Goal: Information Seeking & Learning: Learn about a topic

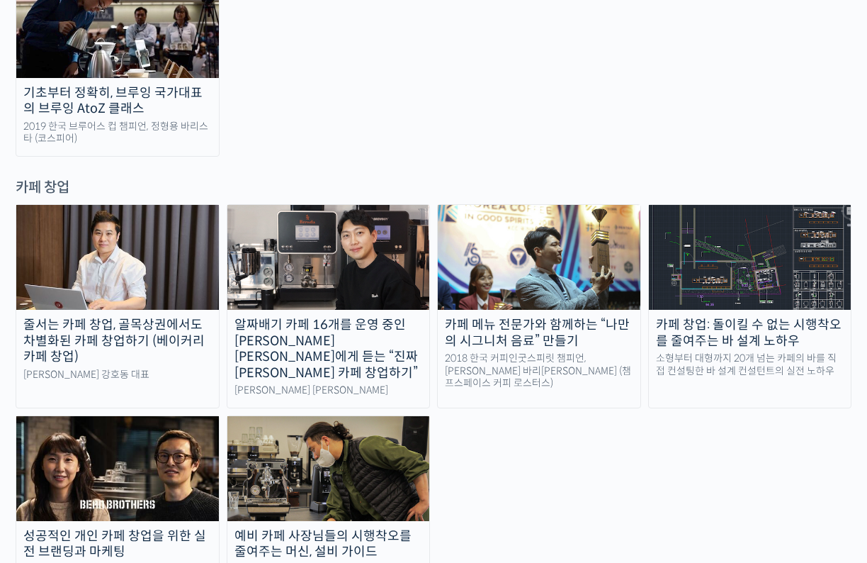
scroll to position [2901, 0]
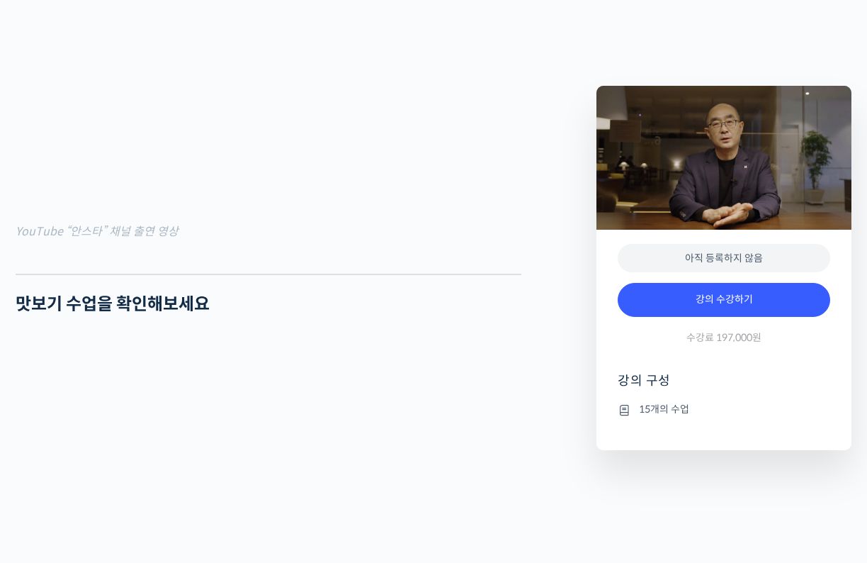
scroll to position [1020, 0]
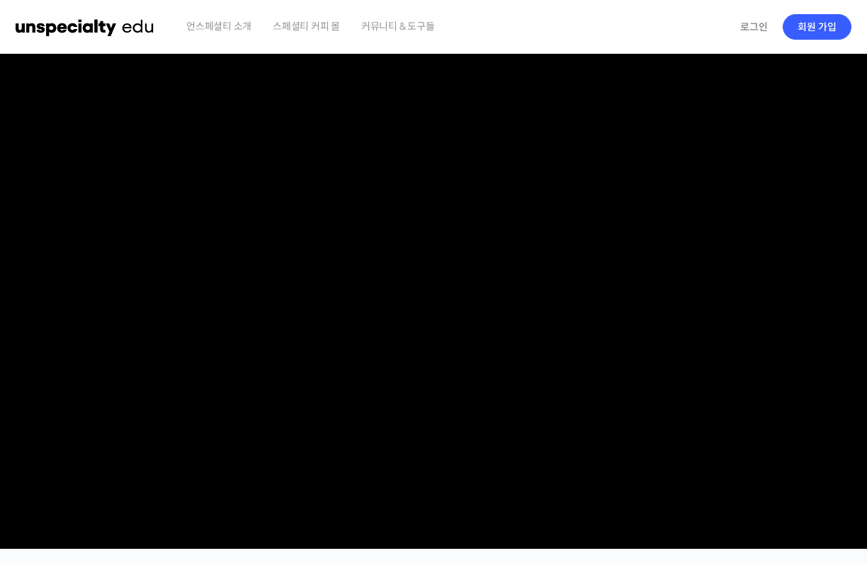
click at [105, 33] on img at bounding box center [85, 27] width 139 height 43
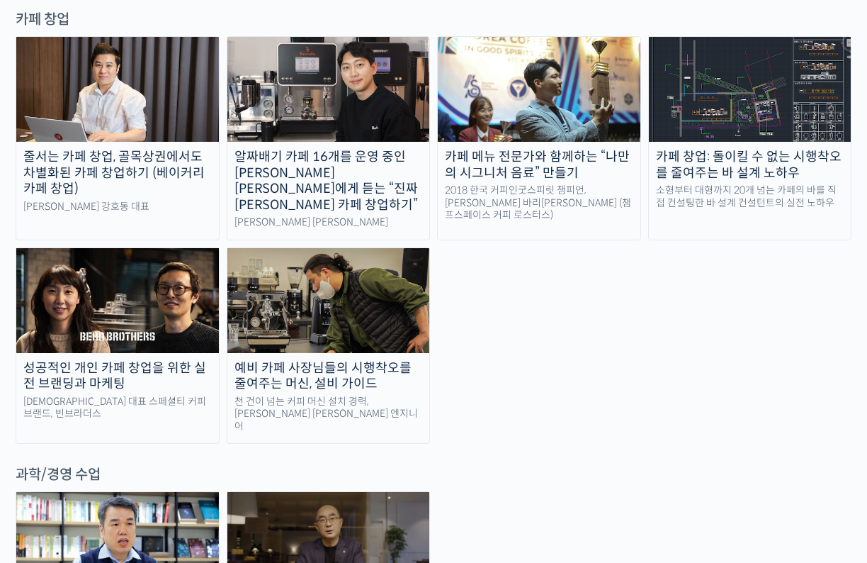
scroll to position [2917, 0]
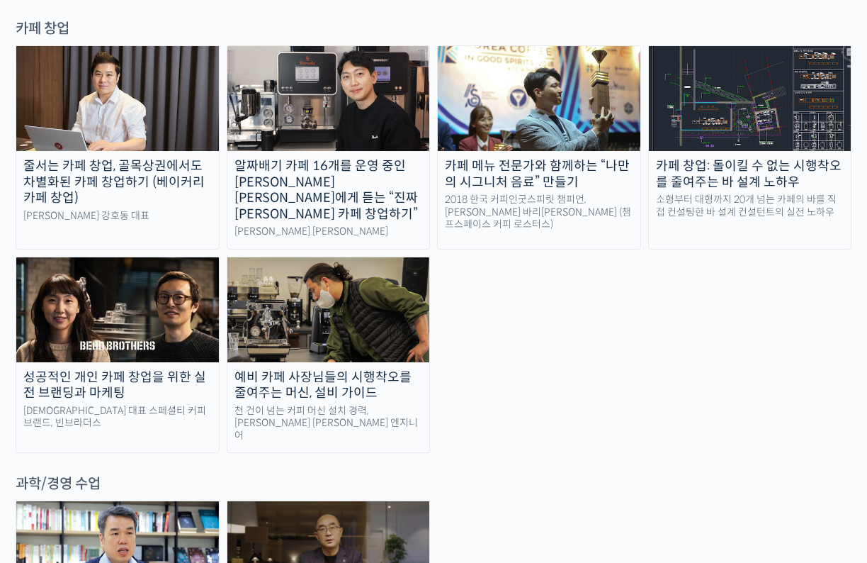
click at [179, 405] on div "대한민국 대표 스페셜티 커피 브랜드, 빈브라더스" at bounding box center [117, 417] width 203 height 25
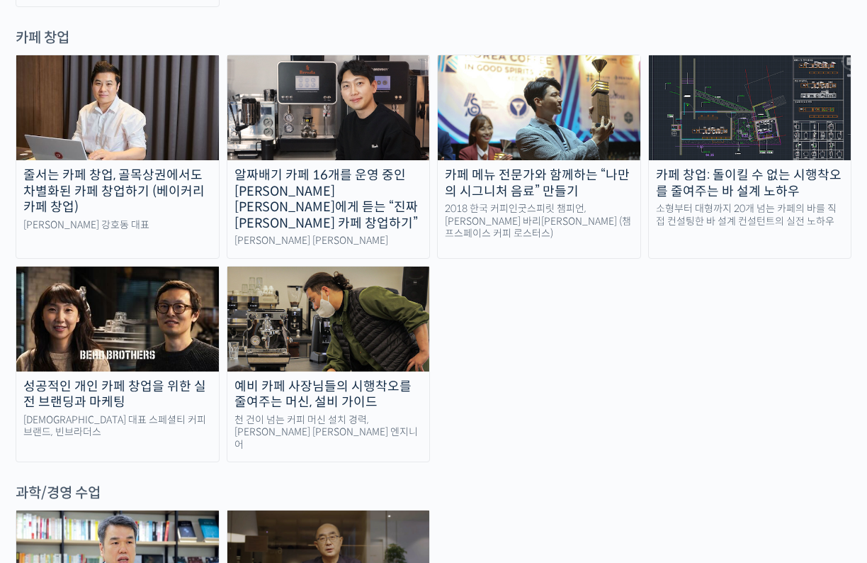
scroll to position [2822, 0]
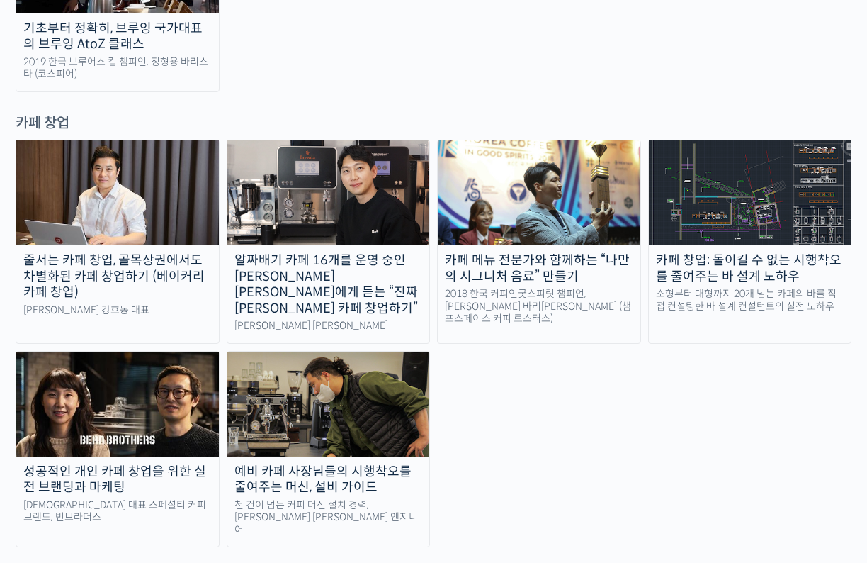
click at [397, 463] on div "예비 카페 사장님들의 시행착오를 줄여주는 머신, 설비 가이드" at bounding box center [328, 479] width 203 height 32
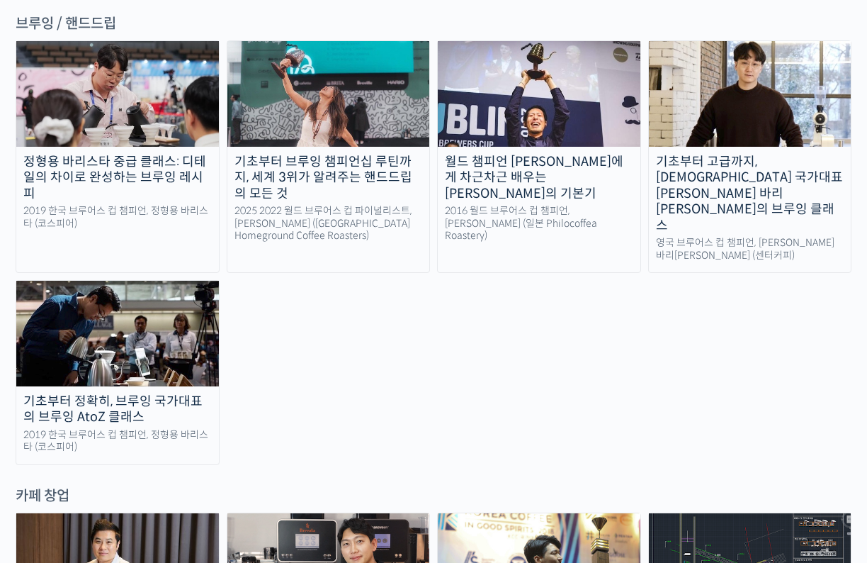
scroll to position [2500, 0]
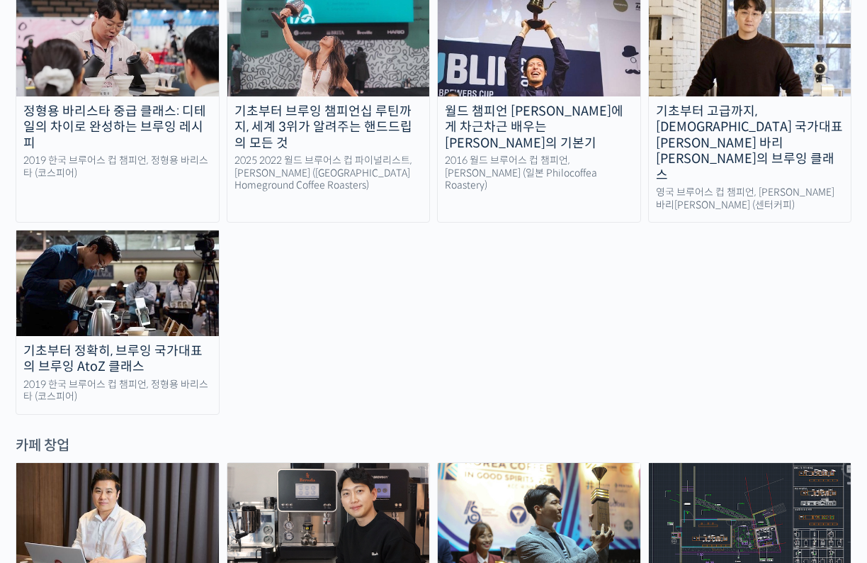
click at [750, 462] on link "카페 창업: 돌이킬 수 없는 시행착오를 줄여주는 바 설계 노하우 소형부터 대형까지 20개 넘는 카페의 바를 직접 컨설팅한 바 설계 컨설턴트의 …" at bounding box center [750, 564] width 204 height 204
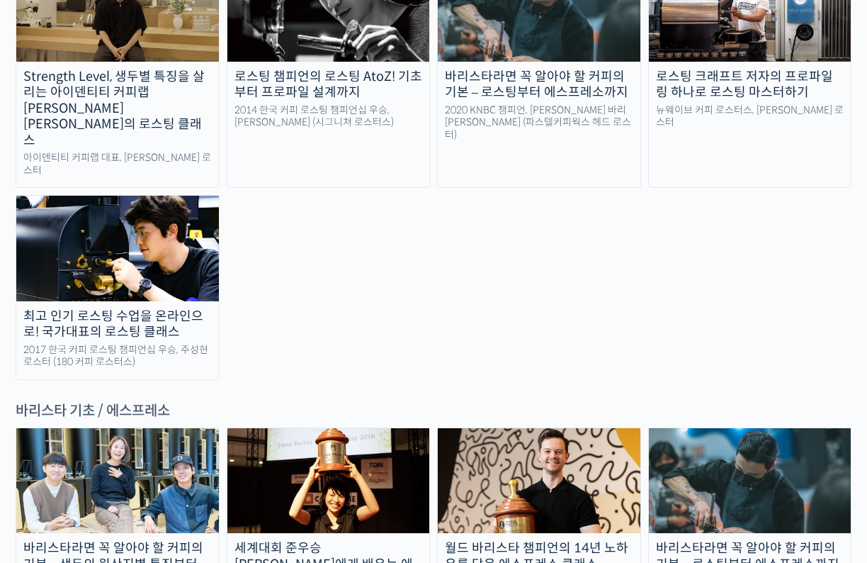
scroll to position [1656, 0]
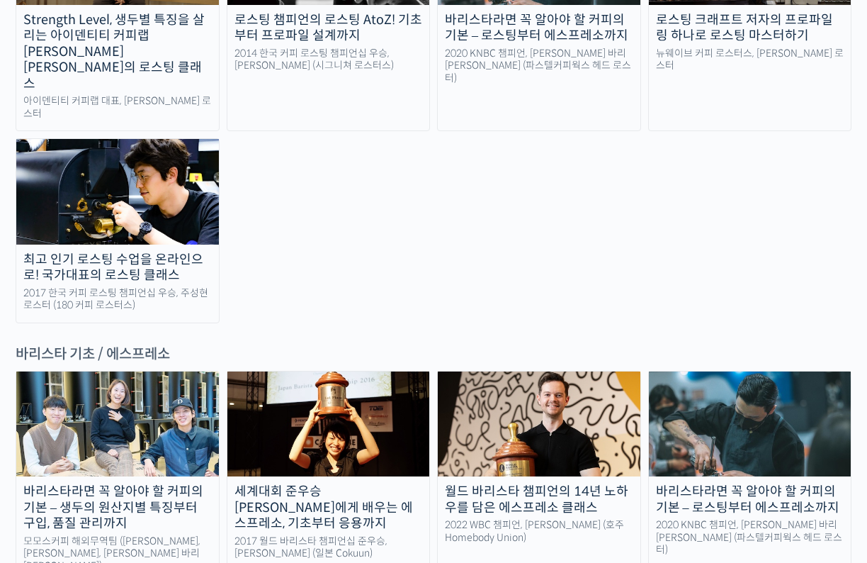
click at [169, 483] on div "바리스타라면 꼭 알아야 할 커피의 기본 – 생두의 원산지별 특징부터 구입, 품질 관리까지" at bounding box center [117, 507] width 203 height 48
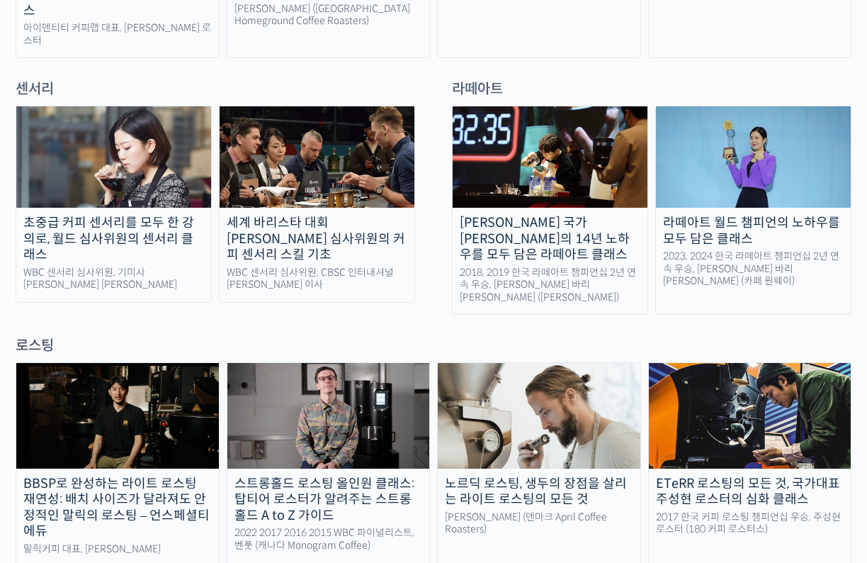
scroll to position [949, 0]
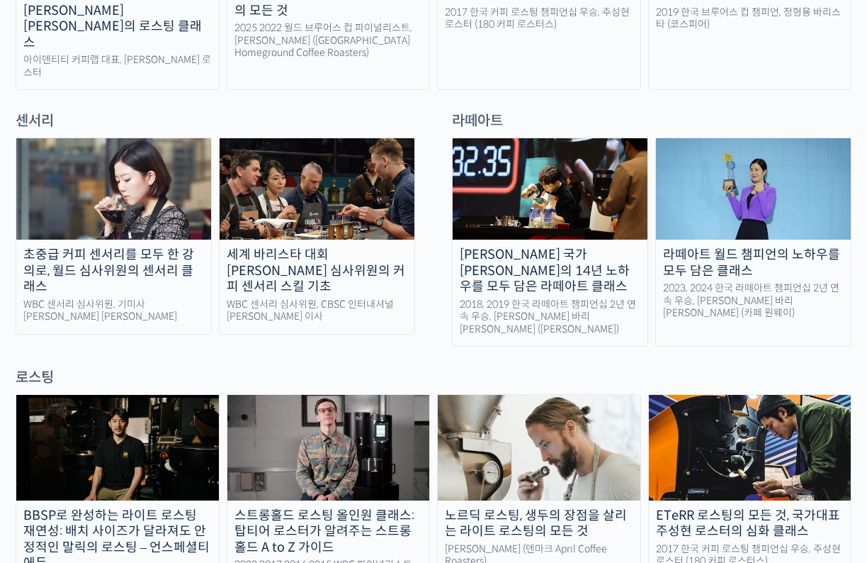
click at [91, 213] on link "초중급 커피 센서리를 모두 한 강의로, 월드 심사위원의 센서리 클래스 WBC 센서리 심사위원, 기미사 송인영 대표" at bounding box center [114, 235] width 196 height 197
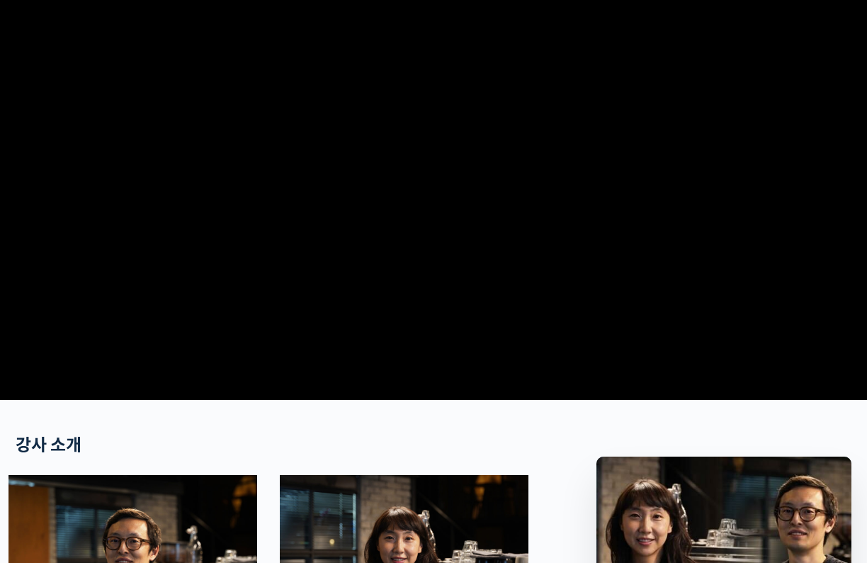
scroll to position [77, 0]
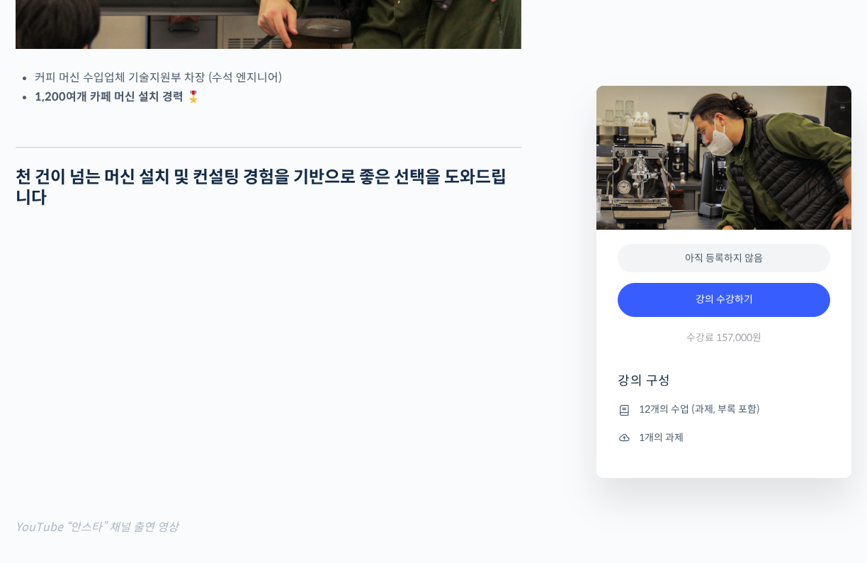
scroll to position [400, 0]
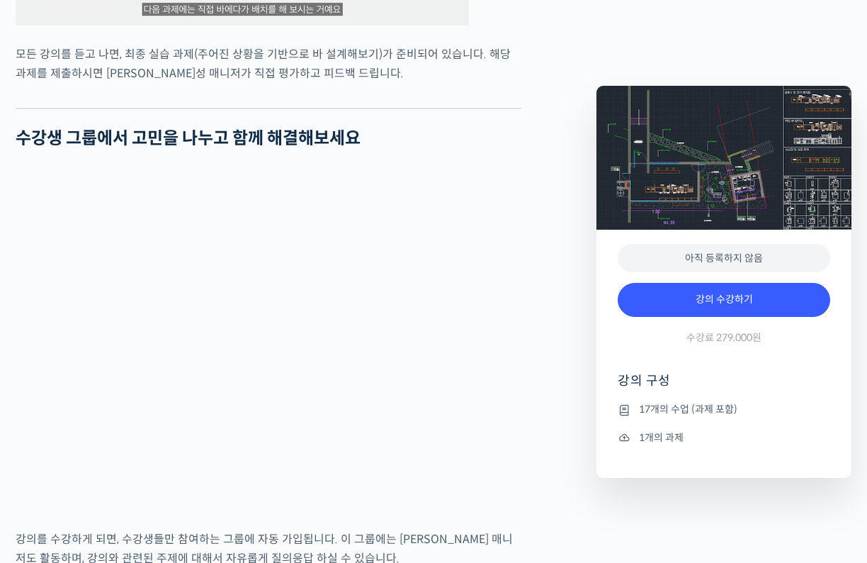
scroll to position [4212, 0]
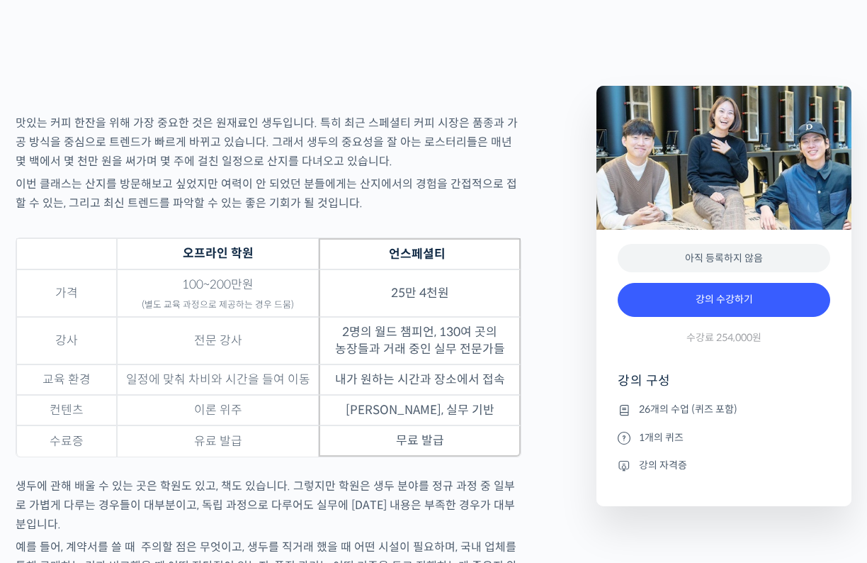
scroll to position [4431, 0]
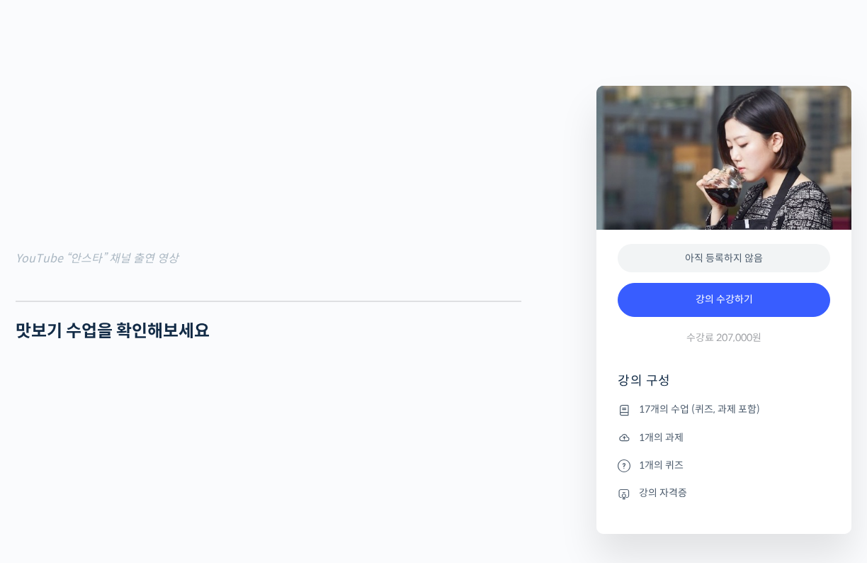
scroll to position [1188, 0]
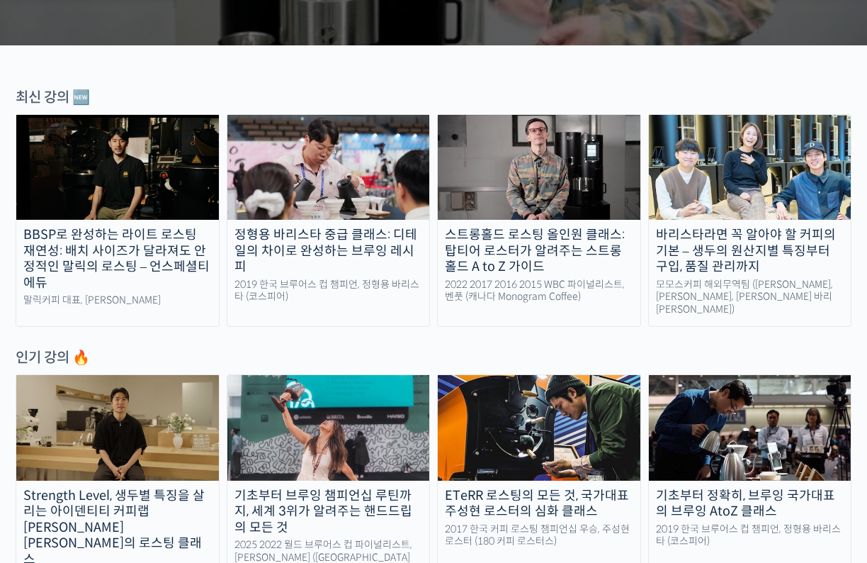
scroll to position [361, 0]
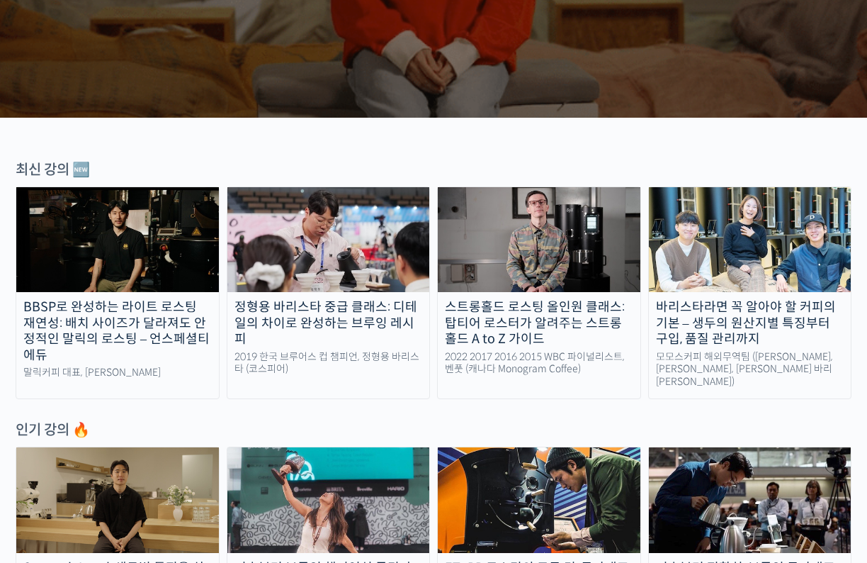
click at [317, 325] on div "정형용 바리스타 중급 클래스: 디테일의 차이로 완성하는 브루잉 레시피" at bounding box center [328, 323] width 203 height 48
